Goal: Task Accomplishment & Management: Manage account settings

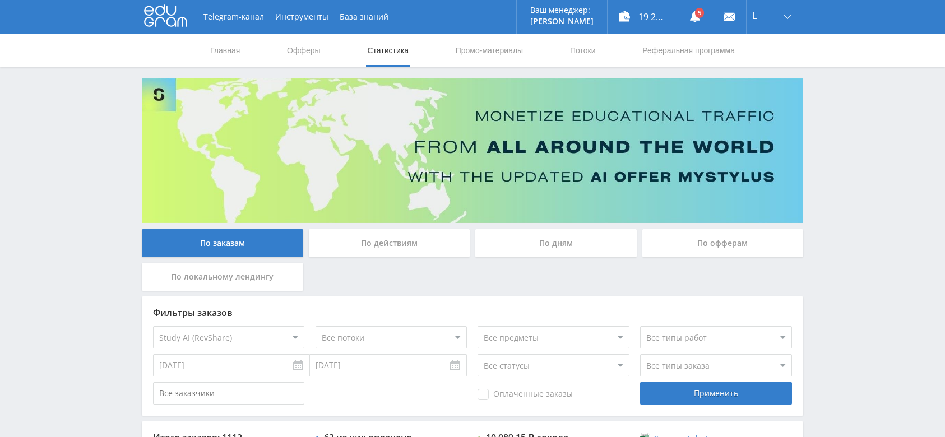
select select "376"
click at [763, 22] on div "L" at bounding box center [775, 17] width 56 height 34
click at [760, 83] on link "Выход" at bounding box center [775, 85] width 56 height 20
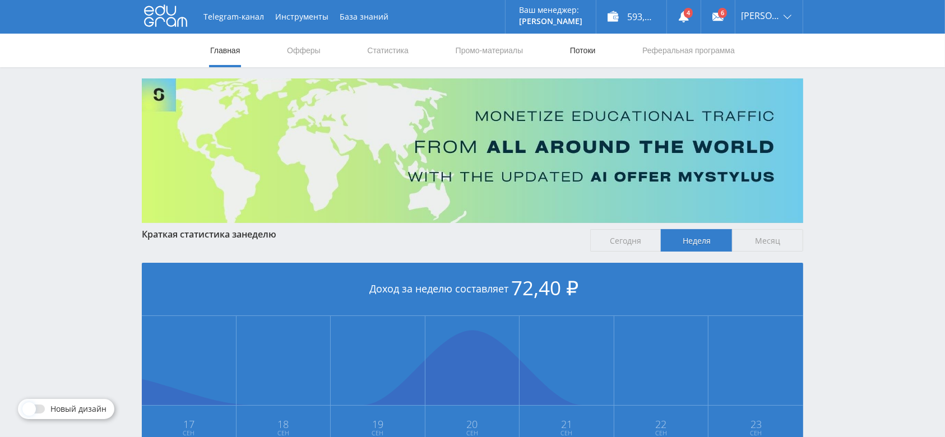
click at [589, 49] on link "Потоки" at bounding box center [583, 51] width 28 height 34
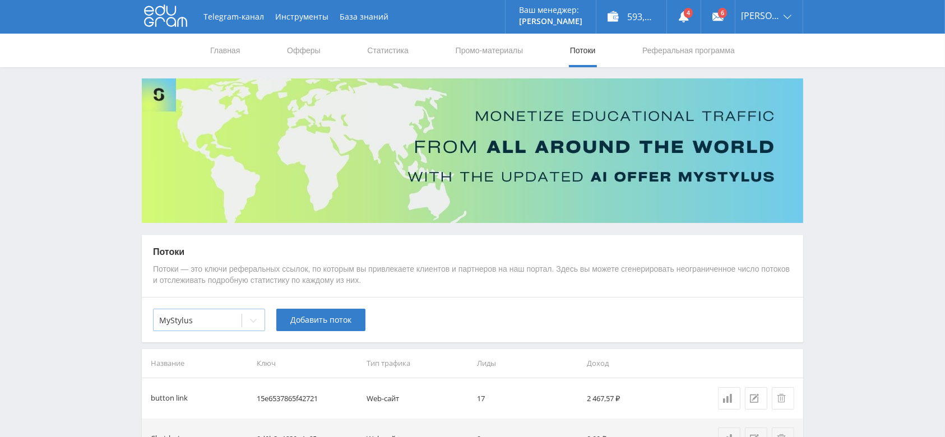
click at [249, 321] on icon at bounding box center [253, 320] width 9 height 9
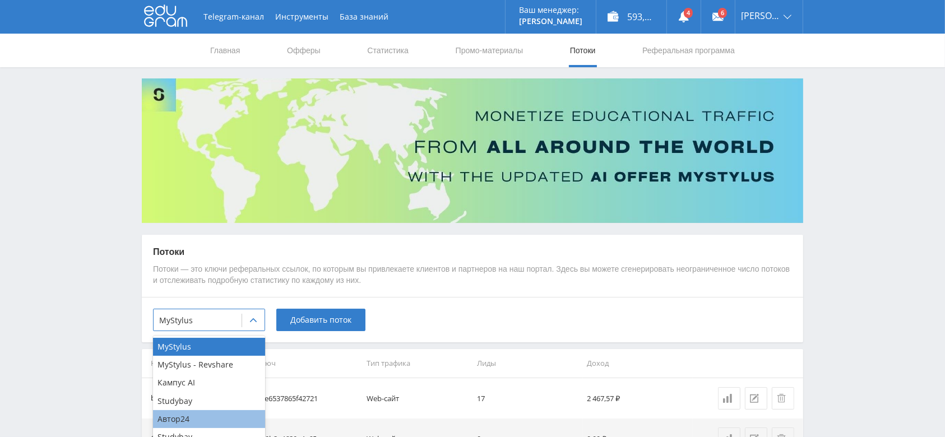
click at [216, 411] on div "Автор24" at bounding box center [209, 419] width 112 height 18
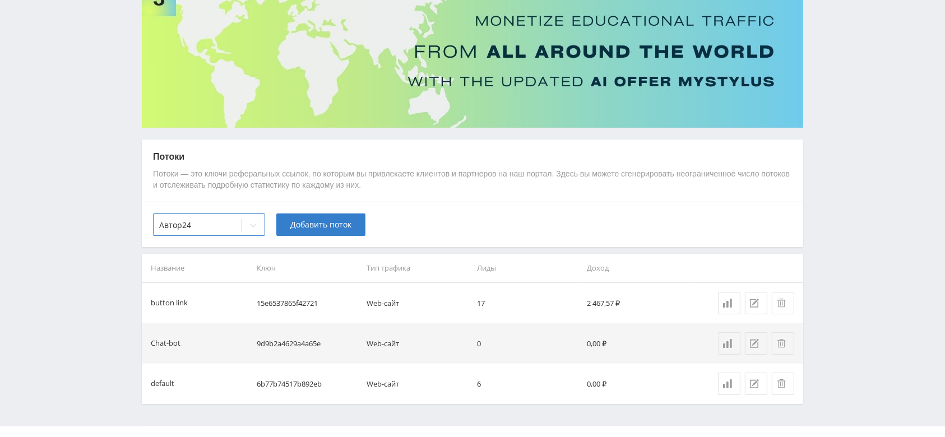
scroll to position [117, 0]
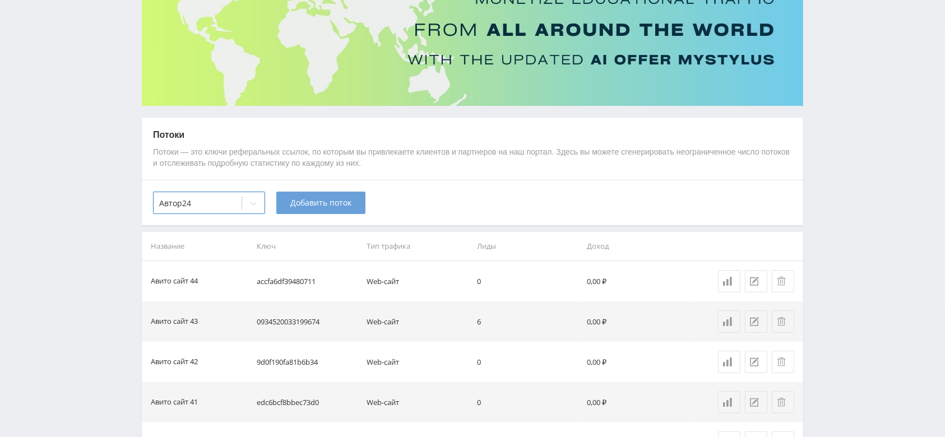
click at [316, 205] on span "Добавить поток" at bounding box center [320, 202] width 61 height 9
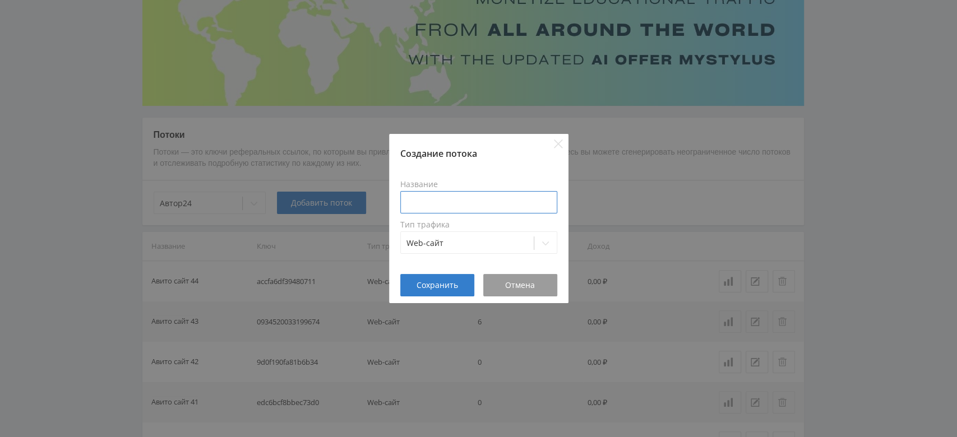
click at [465, 194] on input at bounding box center [478, 202] width 157 height 22
type input "Авито сайт 45"
click at [430, 285] on span "Сохранить" at bounding box center [436, 285] width 41 height 9
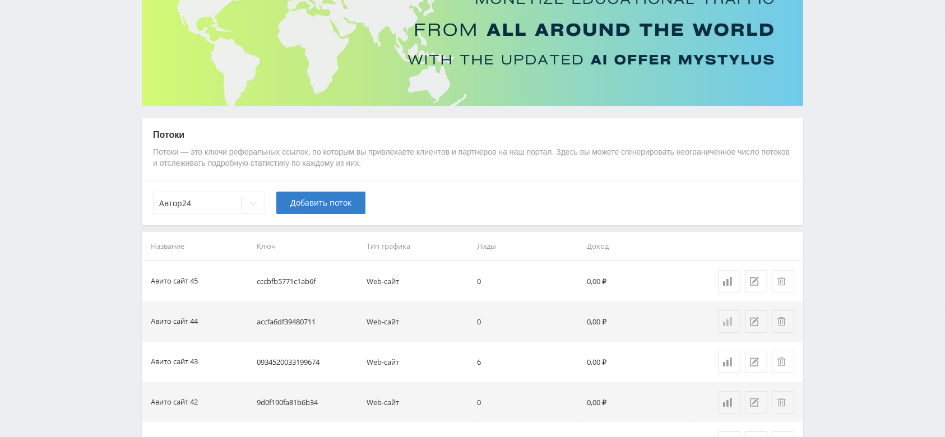
click at [726, 317] on icon at bounding box center [727, 321] width 9 height 9
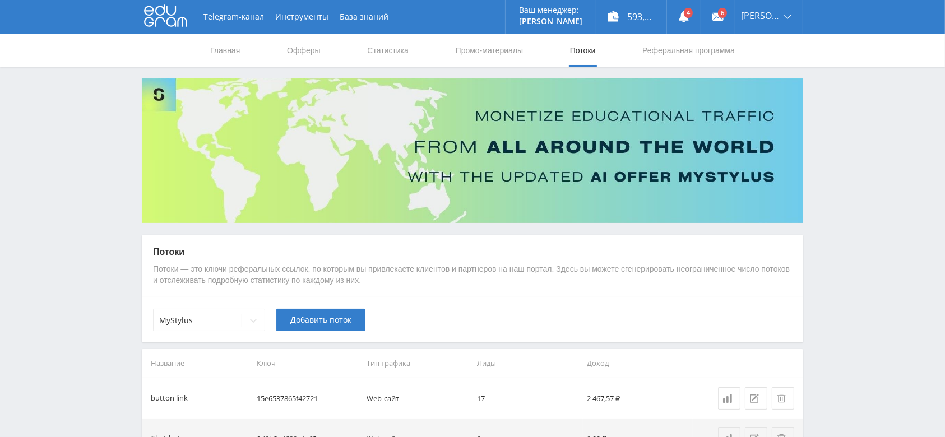
scroll to position [117, 0]
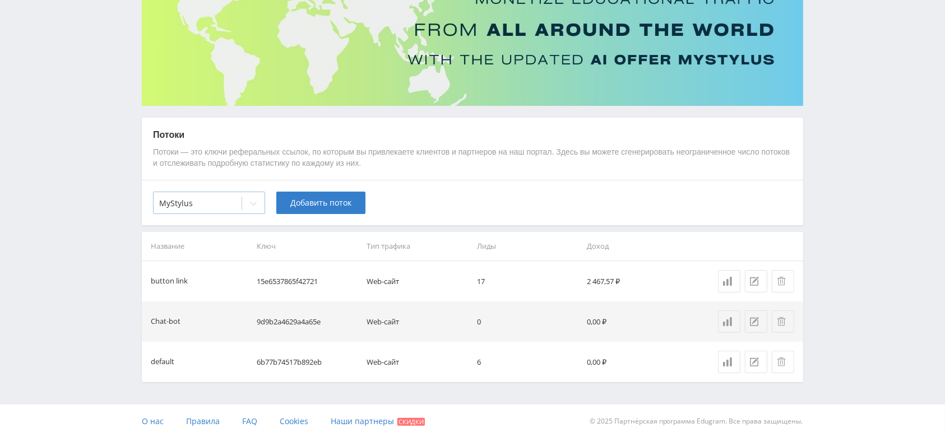
click at [249, 202] on icon at bounding box center [253, 203] width 9 height 9
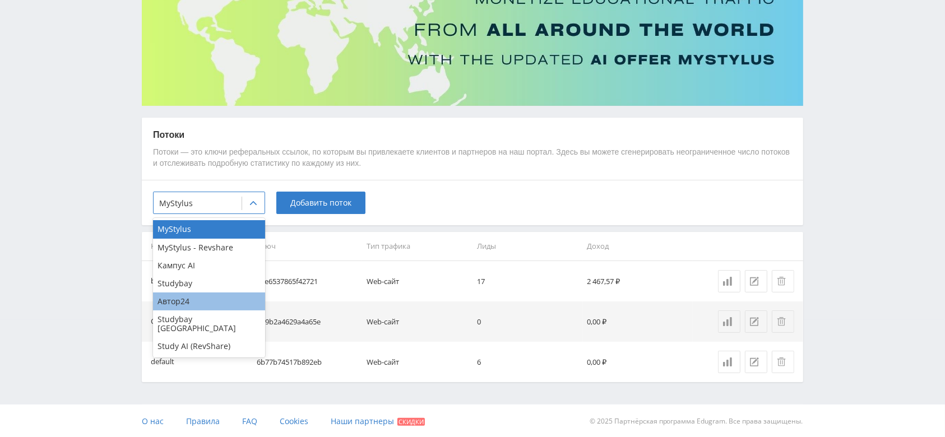
click at [215, 298] on div "Автор24" at bounding box center [209, 302] width 112 height 18
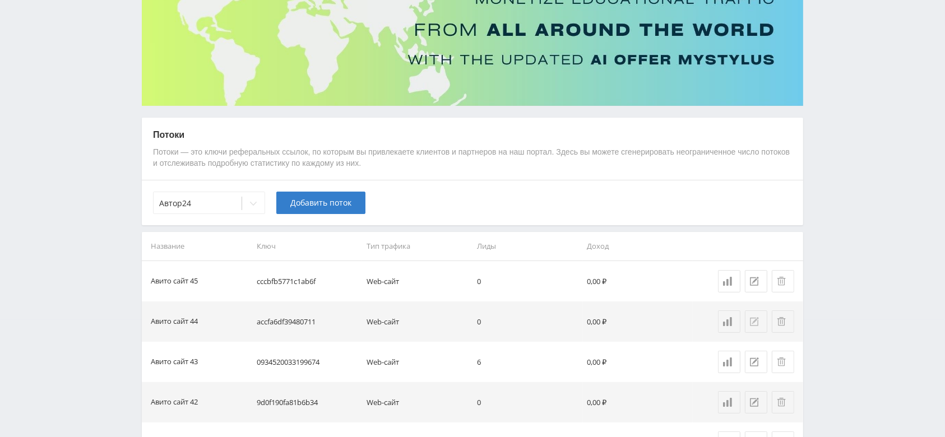
click at [751, 319] on icon at bounding box center [754, 321] width 9 height 9
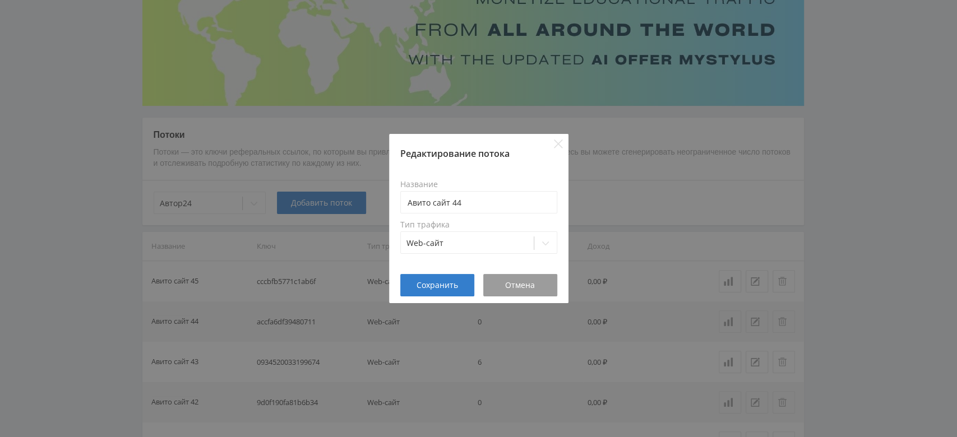
click at [836, 242] on div "Редактирование потока Название Авито сайт 44 Тип трафика Web-сайт Сохранить Отм…" at bounding box center [478, 218] width 957 height 437
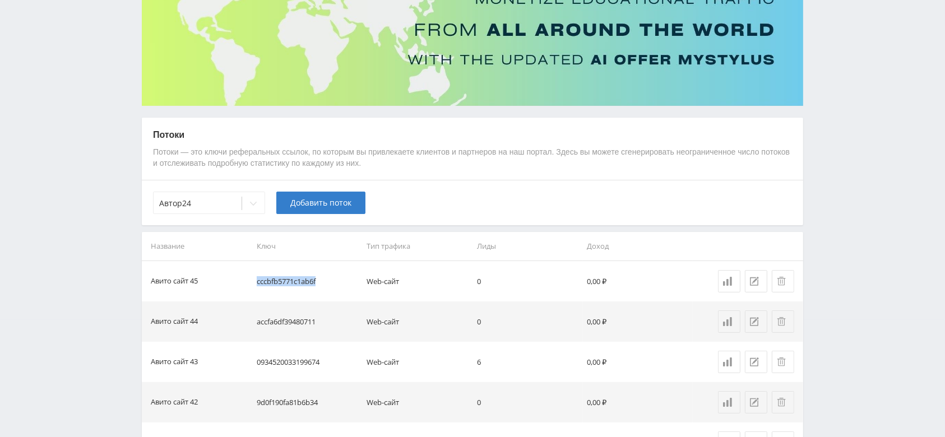
drag, startPoint x: 325, startPoint y: 280, endPoint x: 254, endPoint y: 285, distance: 70.8
click at [254, 285] on td "cccbfb5771c1ab6f" at bounding box center [307, 281] width 110 height 40
copy td "cccbfb5771c1ab6f"
